Goal: Information Seeking & Learning: Learn about a topic

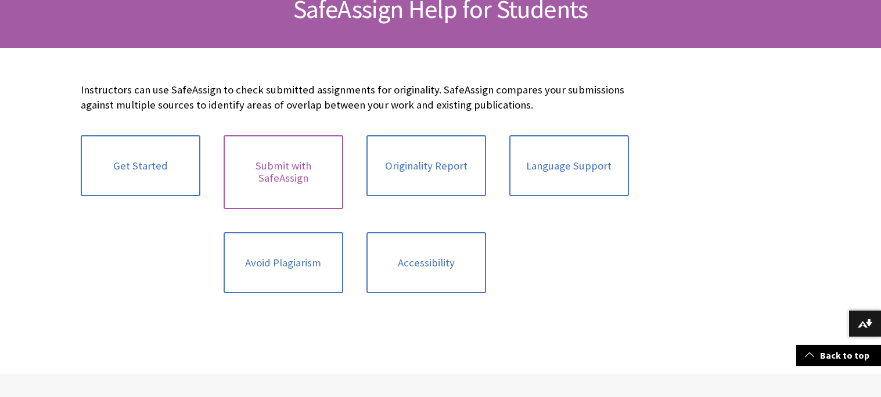
click at [269, 167] on link "Submit with SafeAssign" at bounding box center [283, 172] width 120 height 74
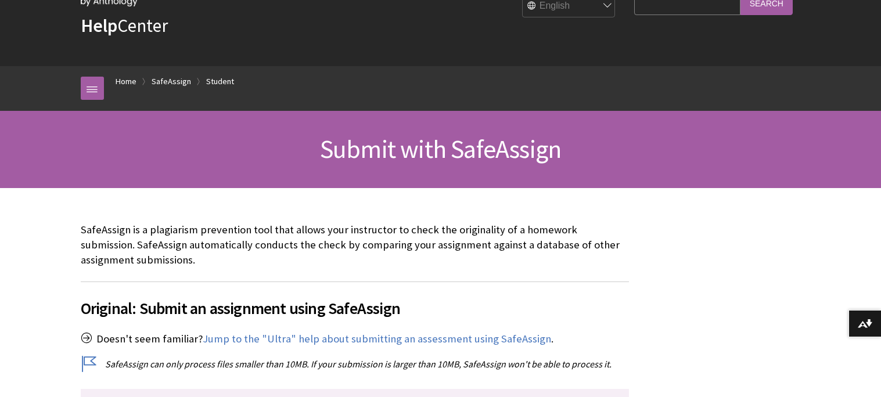
scroll to position [55, 0]
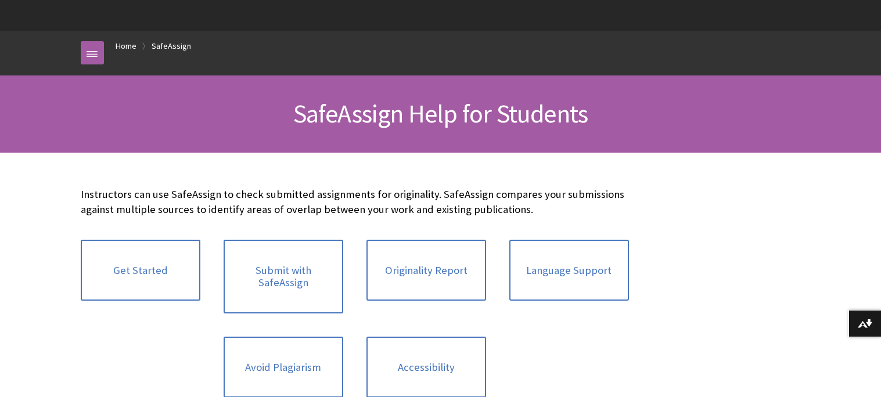
scroll to position [91, 0]
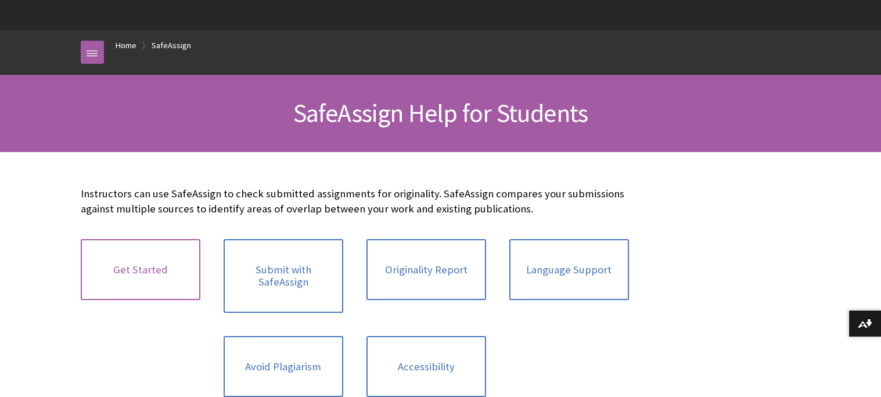
click at [184, 257] on link "Get Started" at bounding box center [141, 270] width 120 height 62
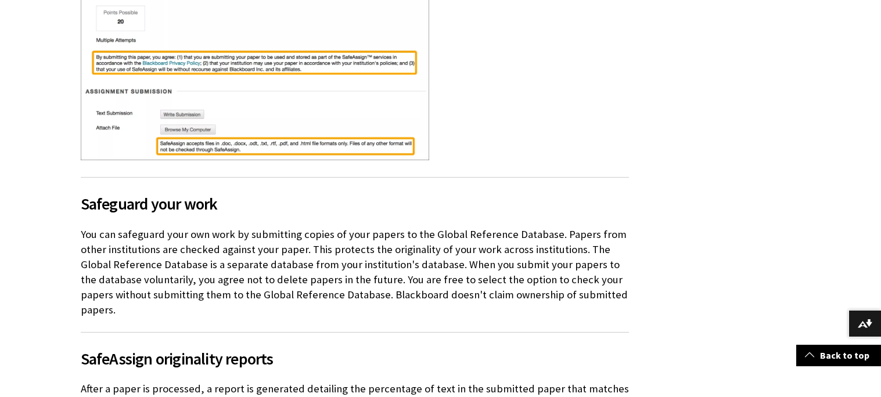
scroll to position [560, 0]
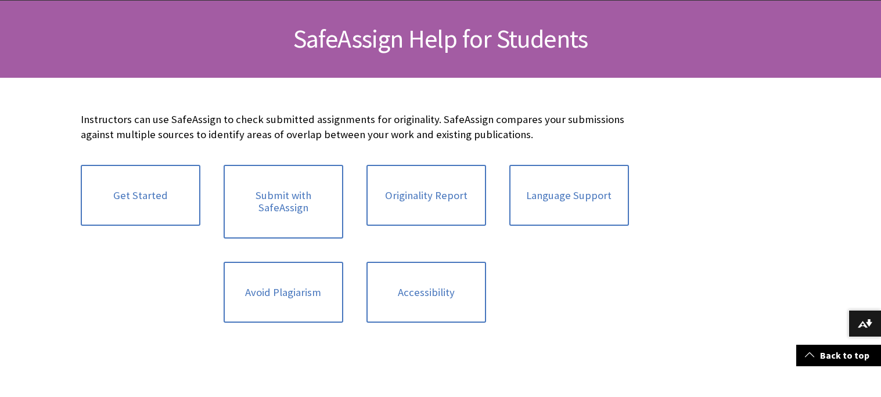
scroll to position [160, 0]
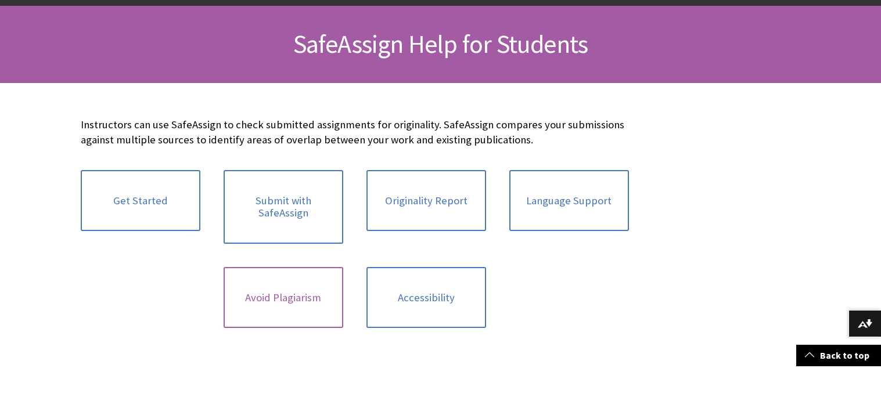
click at [299, 272] on link "Avoid Plagiarism" at bounding box center [283, 298] width 120 height 62
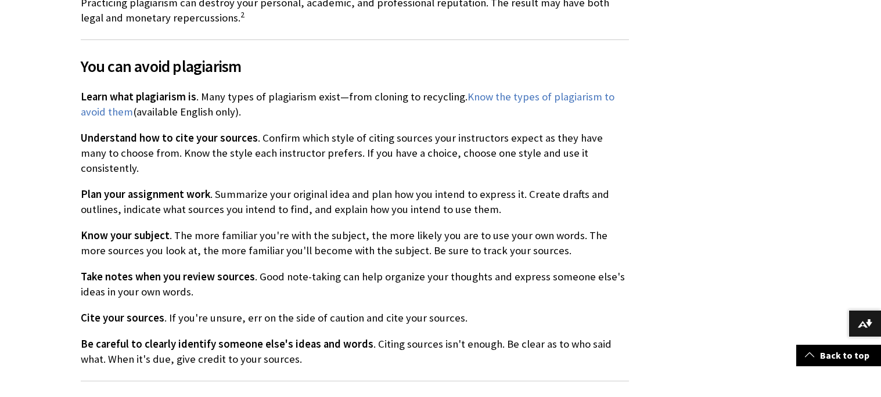
scroll to position [482, 0]
